Goal: Communication & Community: Share content

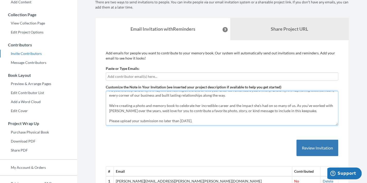
scroll to position [26, 0]
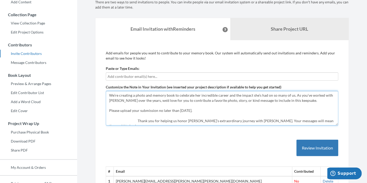
drag, startPoint x: 109, startPoint y: 93, endPoint x: 361, endPoint y: 158, distance: 260.6
click at [361, 157] on section "Emails have been sent! Invite Contributors There are two ways to send invitatio…" at bounding box center [222, 85] width 290 height 302
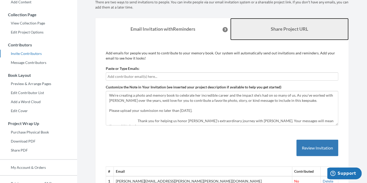
click at [291, 26] on b "Share Project URL" at bounding box center [289, 29] width 37 height 6
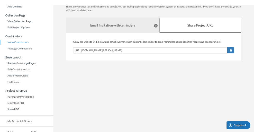
scroll to position [32, 0]
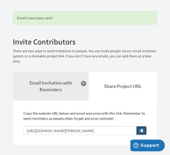
click at [147, 126] on button "button" at bounding box center [141, 130] width 10 height 9
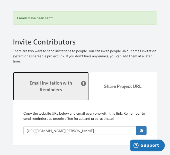
click at [59, 80] on strong "Email Invitation with Reminders" at bounding box center [51, 86] width 42 height 12
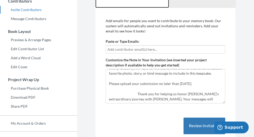
scroll to position [0, 0]
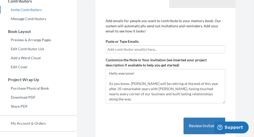
click at [176, 50] on input "text" at bounding box center [165, 50] width 116 height 6
type input "[PERSON_NAME][EMAIL_ADDRESS][PERSON_NAME][PERSON_NAME][DOMAIN_NAME]"
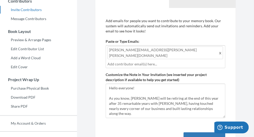
click at [160, 61] on input "text" at bounding box center [165, 64] width 116 height 6
click at [148, 61] on input "text" at bounding box center [165, 64] width 116 height 6
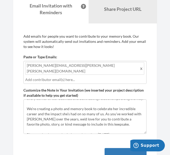
scroll to position [46, 0]
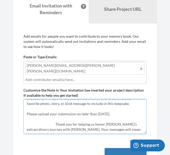
drag, startPoint x: 52, startPoint y: 112, endPoint x: 21, endPoint y: 113, distance: 31.4
click at [21, 113] on div "Add emails for people you want to contribute to your memory book. Our system wi…" at bounding box center [85, 141] width 144 height 236
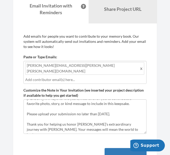
click at [75, 61] on div "[PERSON_NAME][EMAIL_ADDRESS][PERSON_NAME][PERSON_NAME][DOMAIN_NAME]" at bounding box center [84, 72] width 123 height 23
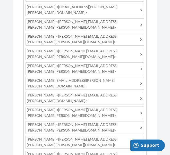
scroll to position [1292, 0]
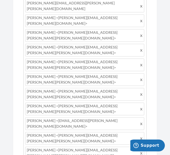
type textarea "Hello everyone! As you know, [PERSON_NAME] will be retiring at the end of this …"
drag, startPoint x: 85, startPoint y: 11, endPoint x: 21, endPoint y: -3, distance: 65.6
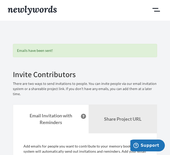
drag, startPoint x: 111, startPoint y: 7, endPoint x: 36, endPoint y: -7, distance: 76.9
click at [36, 0] on html "Main menu Help Celebrate [PERSON_NAME] Retirement – Share a Photo or Memory Sel…" at bounding box center [85, 77] width 170 height 155
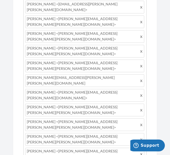
scroll to position [1167, 0]
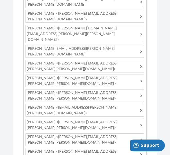
scroll to position [1090, 0]
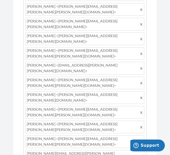
drag, startPoint x: 108, startPoint y: 37, endPoint x: 107, endPoint y: 34, distance: 3.3
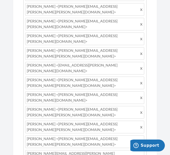
scroll to position [910, 0]
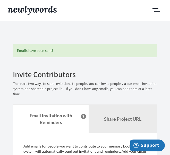
scroll to position [154, 0]
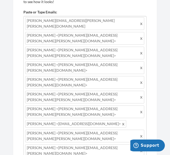
drag, startPoint x: 27, startPoint y: 39, endPoint x: 79, endPoint y: 68, distance: 60.3
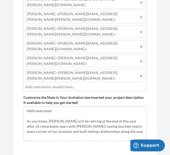
scroll to position [157, 0]
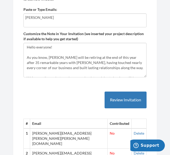
type input "[PERSON_NAME][EMAIL_ADDRESS][PERSON_NAME][PERSON_NAME][DOMAIN_NAME]"
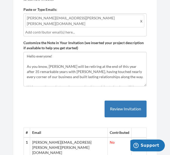
click at [67, 29] on input "text" at bounding box center [84, 32] width 119 height 6
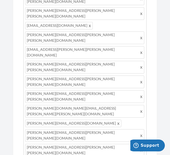
scroll to position [749, 0]
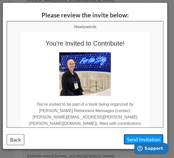
click at [138, 139] on button "Send Invitation" at bounding box center [143, 139] width 40 height 11
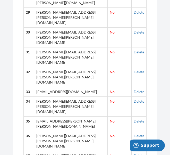
scroll to position [153, 0]
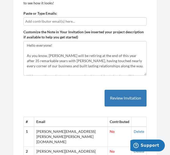
click at [57, 19] on input "text" at bounding box center [84, 22] width 119 height 6
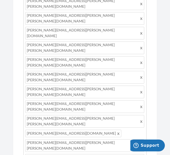
scroll to position [410, 0]
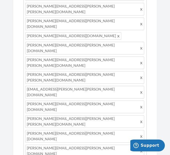
scroll to position [1130, 0]
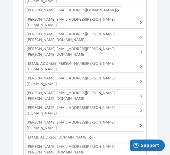
type textarea "Hello everyone! As you know, [PERSON_NAME] will be retiring at the end of this …"
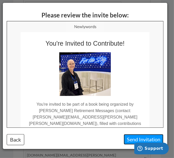
click at [143, 137] on button "Send Invitation" at bounding box center [143, 139] width 40 height 11
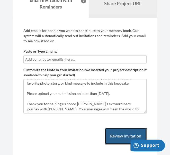
scroll to position [46, 0]
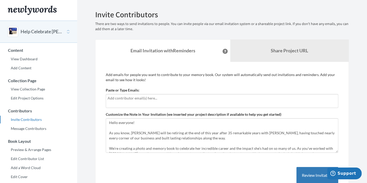
click at [163, 98] on input "text" at bounding box center [221, 98] width 229 height 6
type input "SToller.Negrete@gmail.com"
click at [163, 98] on input "SToller.Negrete@gmail.com" at bounding box center [221, 98] width 229 height 6
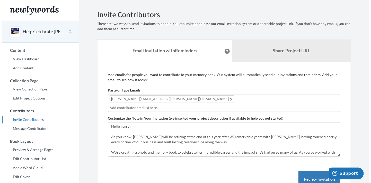
scroll to position [26, 0]
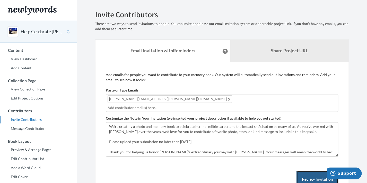
click at [322, 170] on button "Review Invitation" at bounding box center [317, 178] width 42 height 17
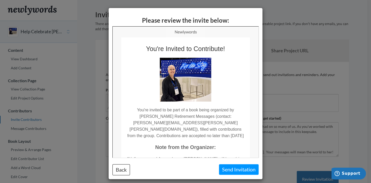
scroll to position [0, 0]
click at [230, 168] on button "Send Invitation" at bounding box center [239, 169] width 40 height 11
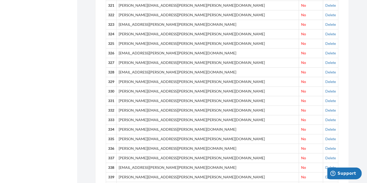
scroll to position [3354, 0]
